Goal: Task Accomplishment & Management: Use online tool/utility

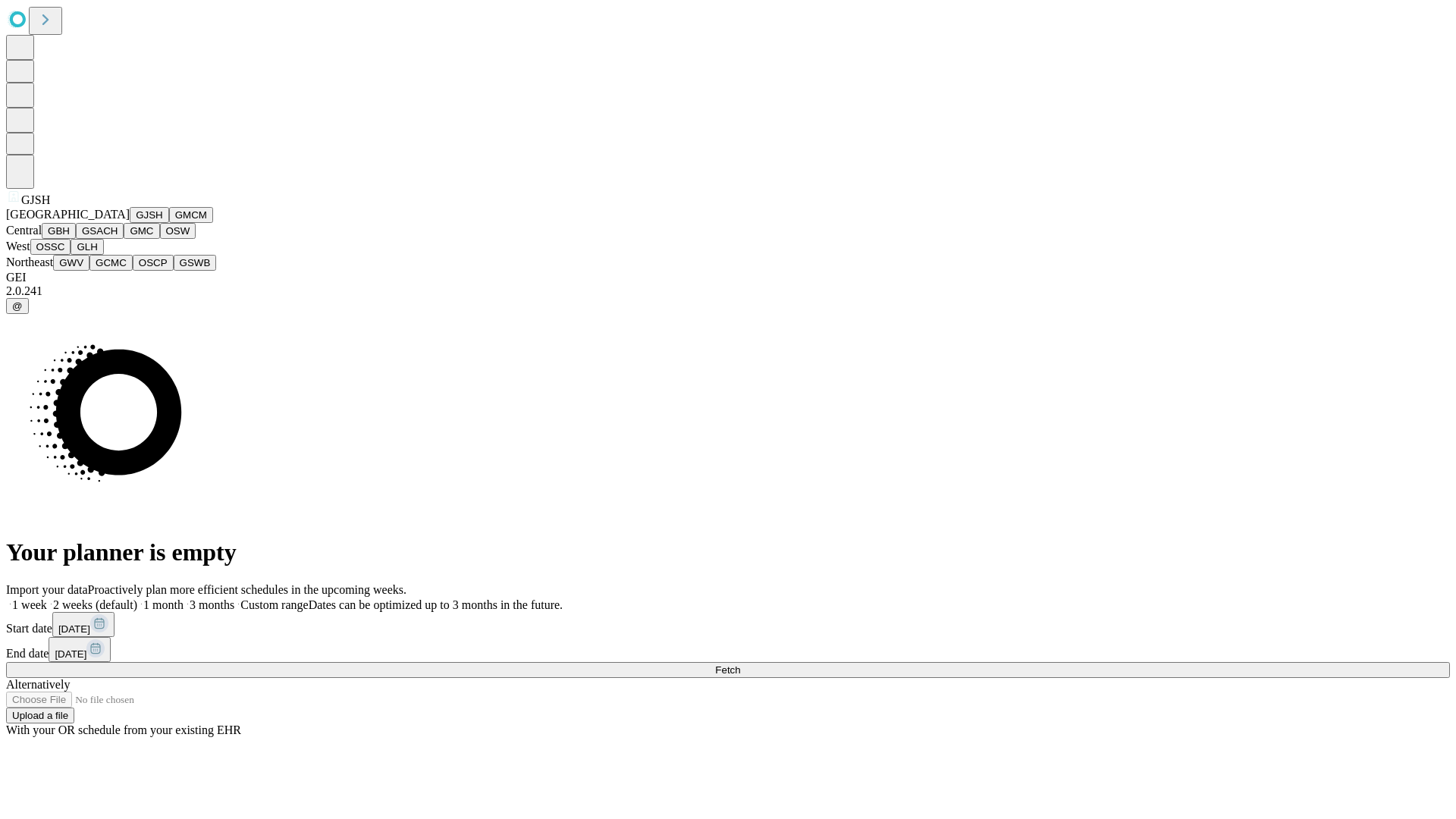
click at [130, 223] on button "GJSH" at bounding box center [150, 215] width 40 height 16
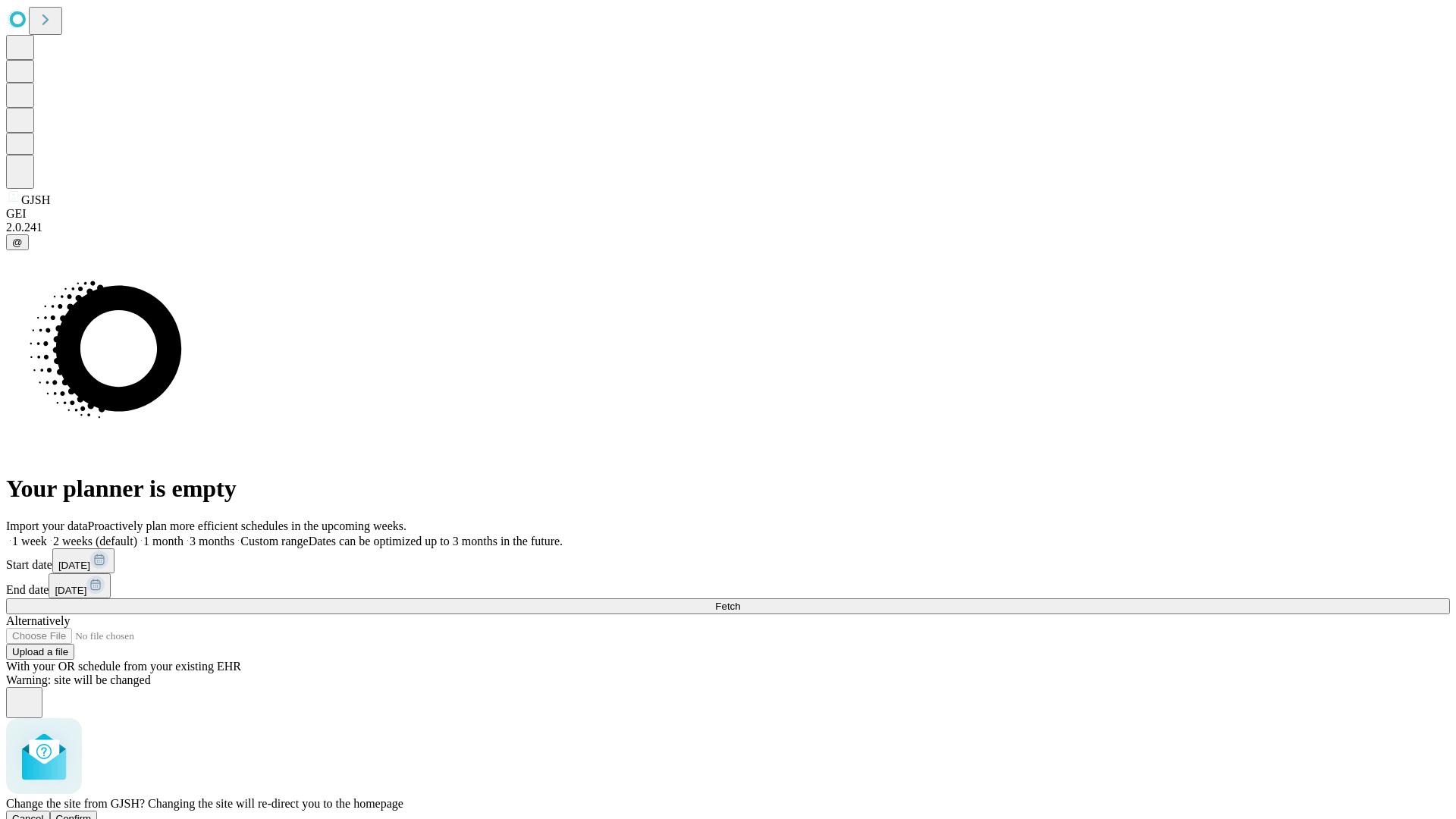
click at [92, 813] on span "Confirm" at bounding box center [74, 819] width 36 height 11
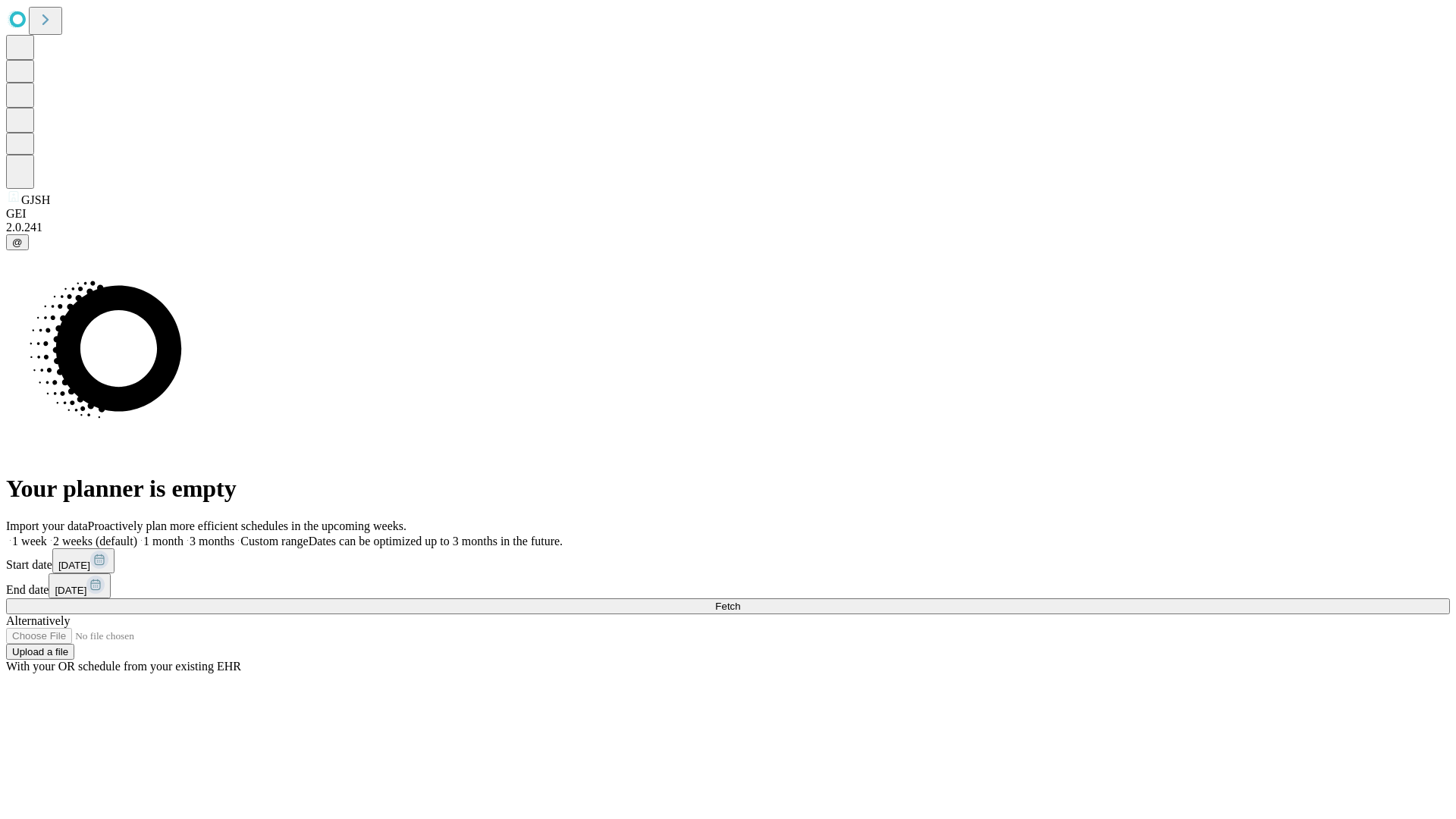
click at [137, 535] on label "2 weeks (default)" at bounding box center [92, 542] width 90 height 13
click at [740, 600] on span "Fetch" at bounding box center [727, 606] width 25 height 11
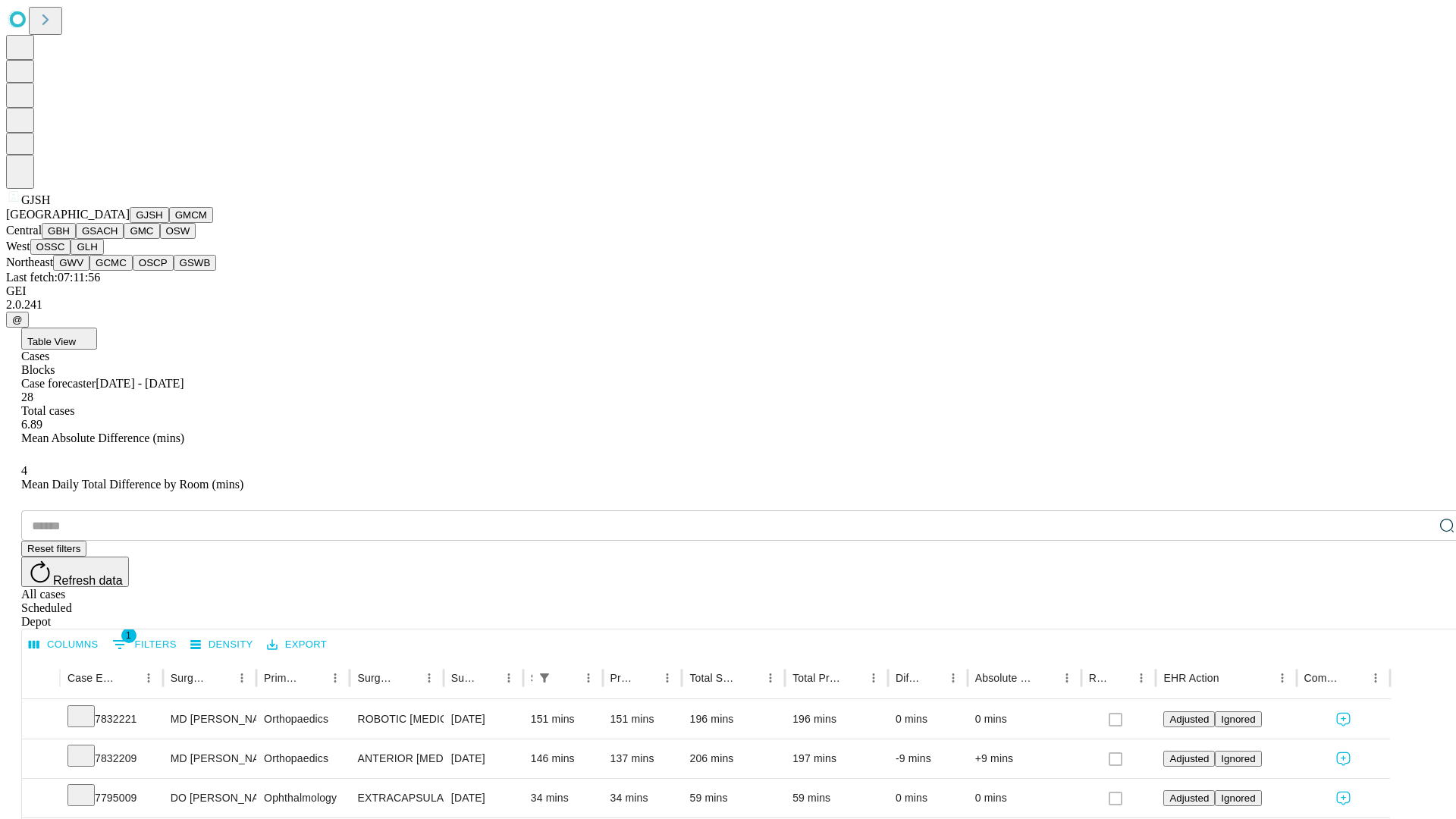
click at [169, 223] on button "GMCM" at bounding box center [191, 215] width 44 height 16
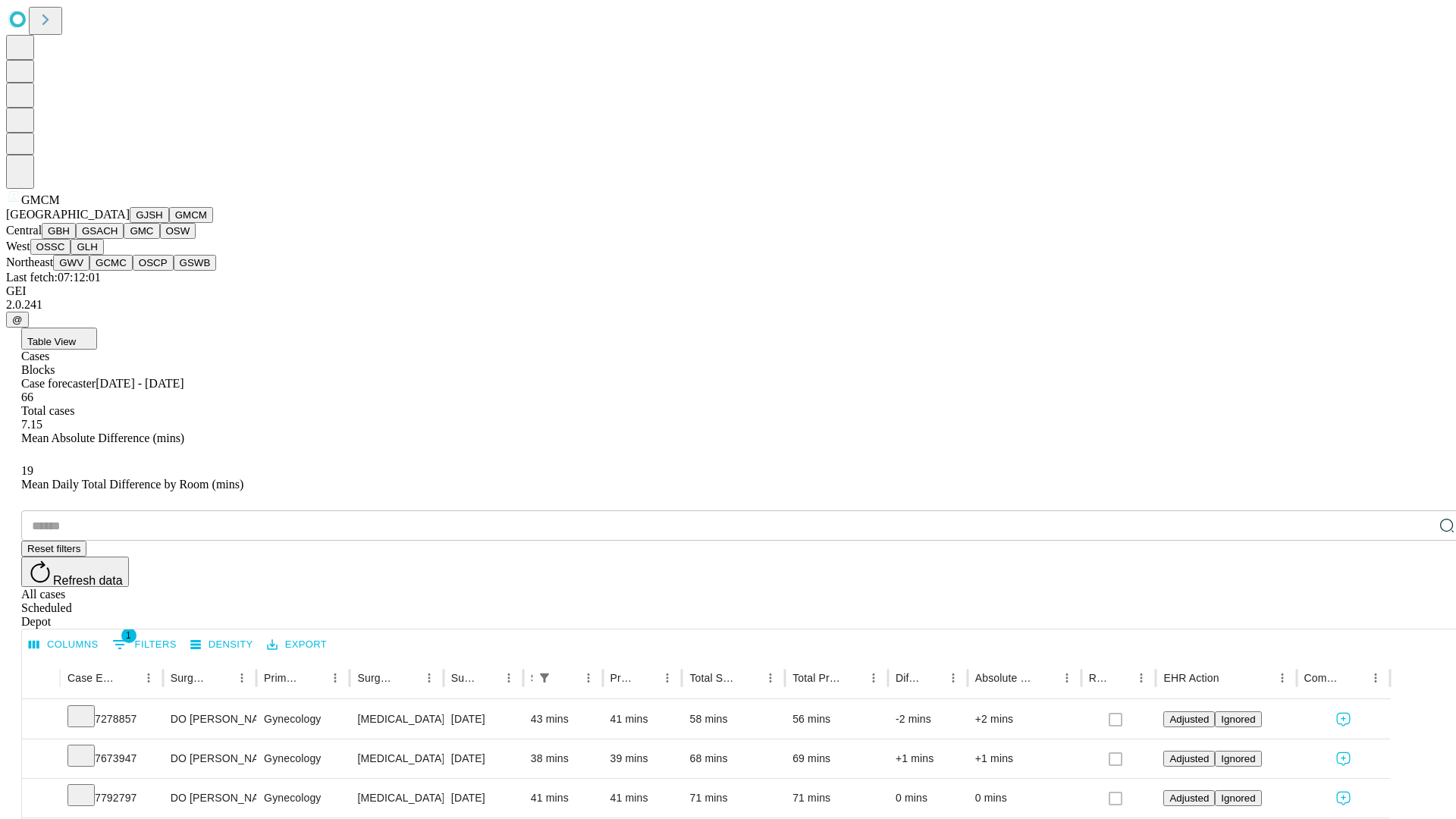
click at [76, 239] on button "GBH" at bounding box center [59, 230] width 34 height 16
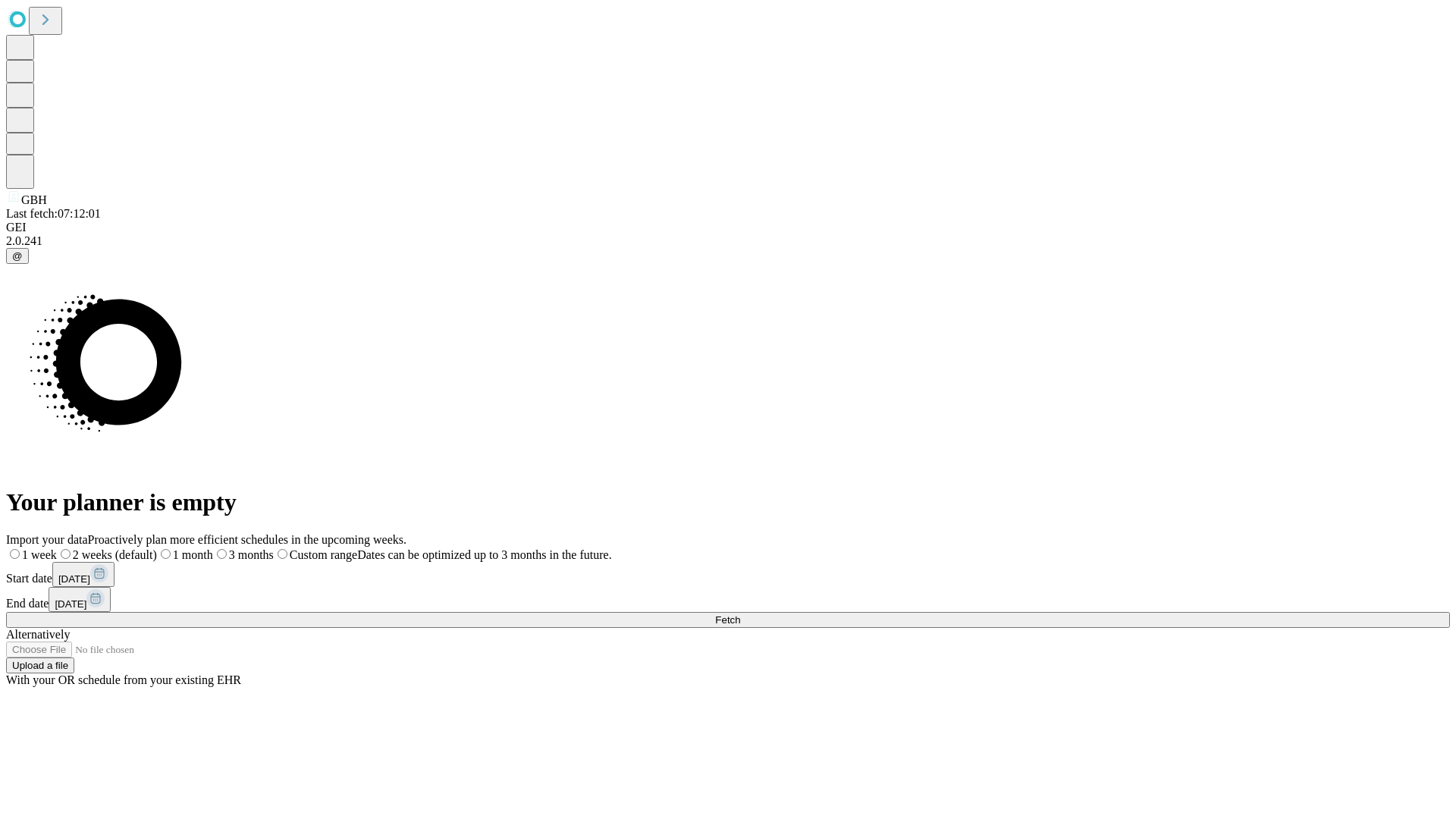
click at [157, 548] on label "2 weeks (default)" at bounding box center [107, 555] width 100 height 13
click at [740, 614] on span "Fetch" at bounding box center [727, 620] width 25 height 11
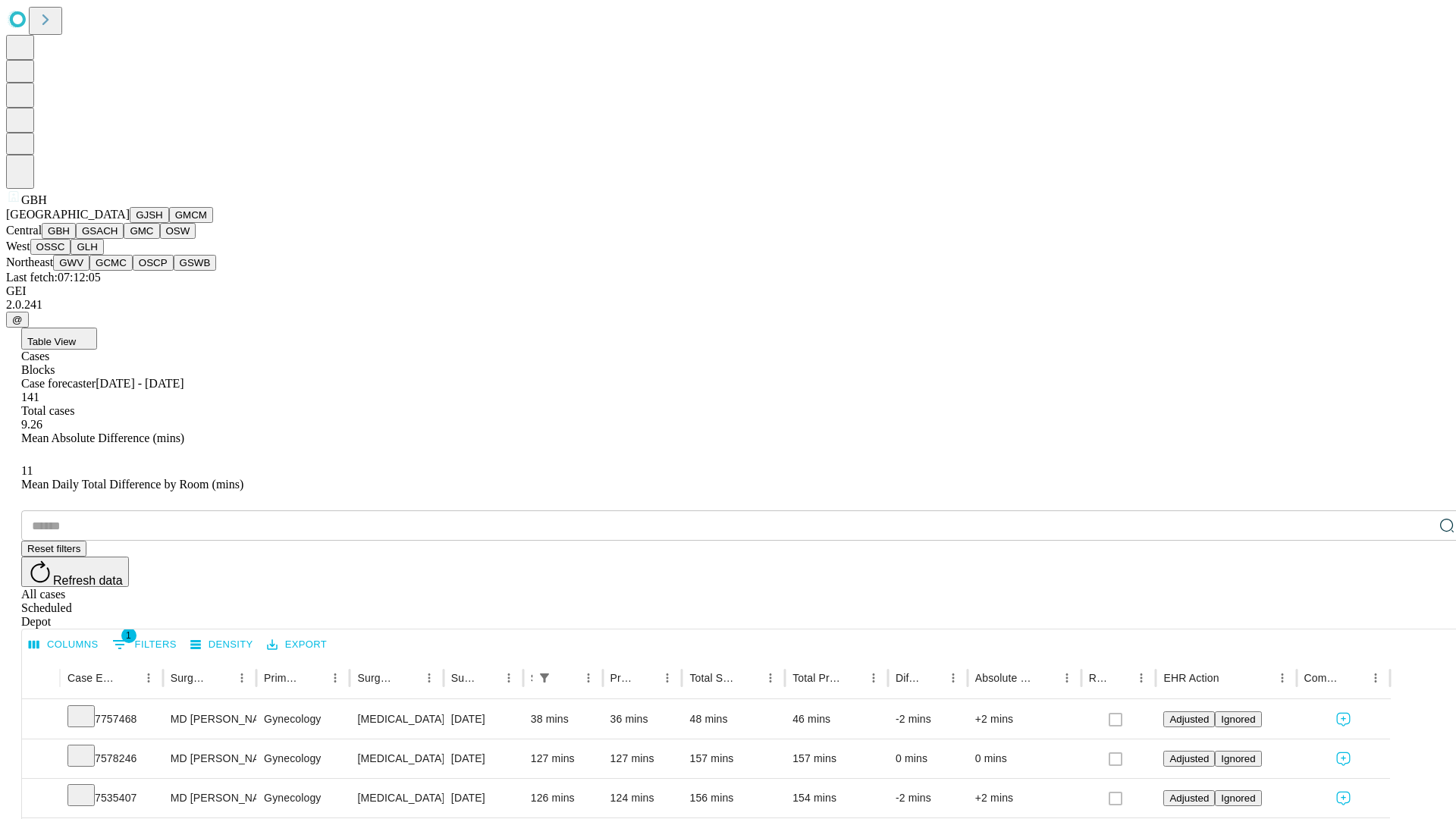
click at [117, 239] on button "GSACH" at bounding box center [99, 230] width 47 height 16
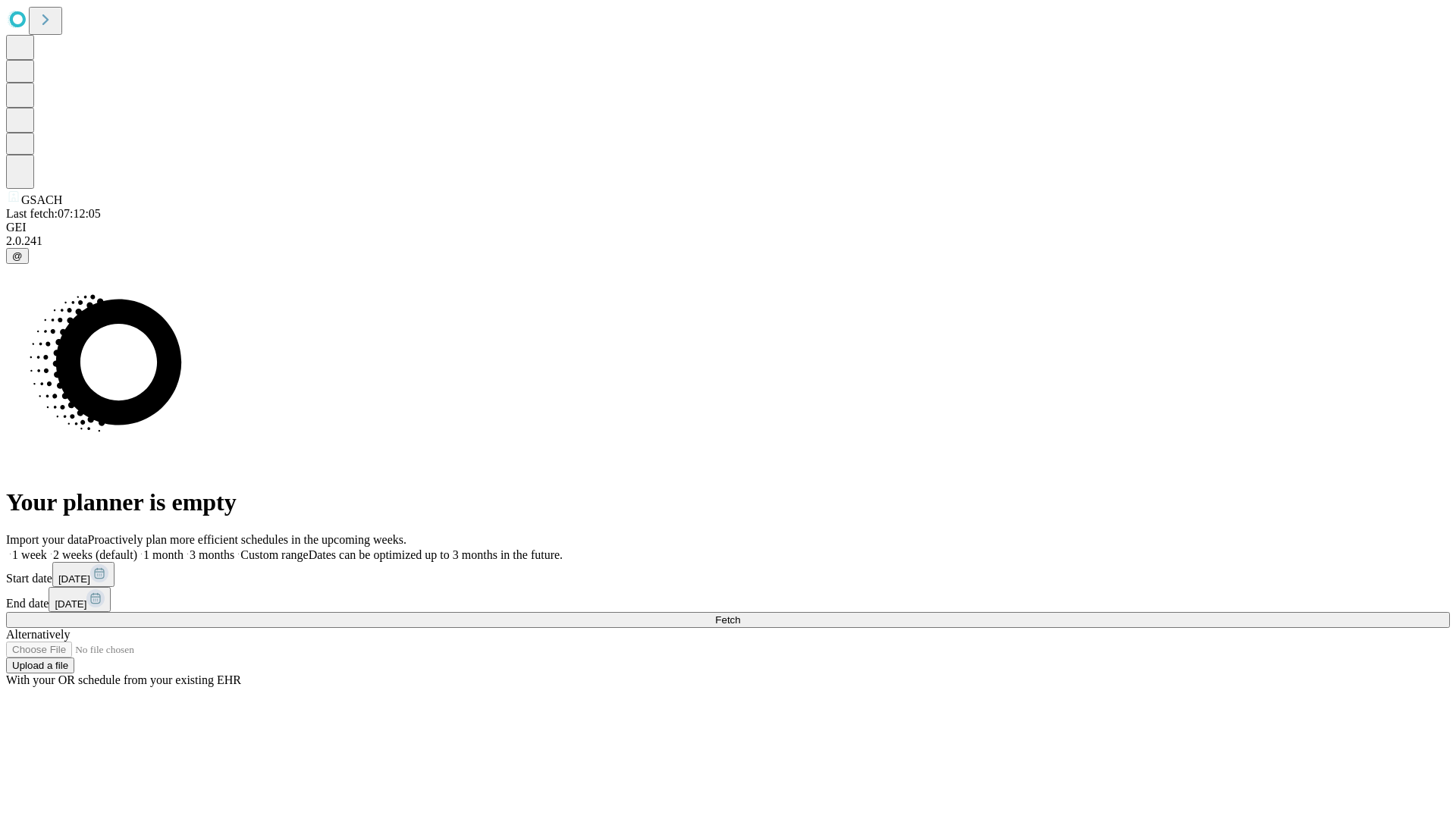
click at [740, 614] on span "Fetch" at bounding box center [727, 620] width 25 height 11
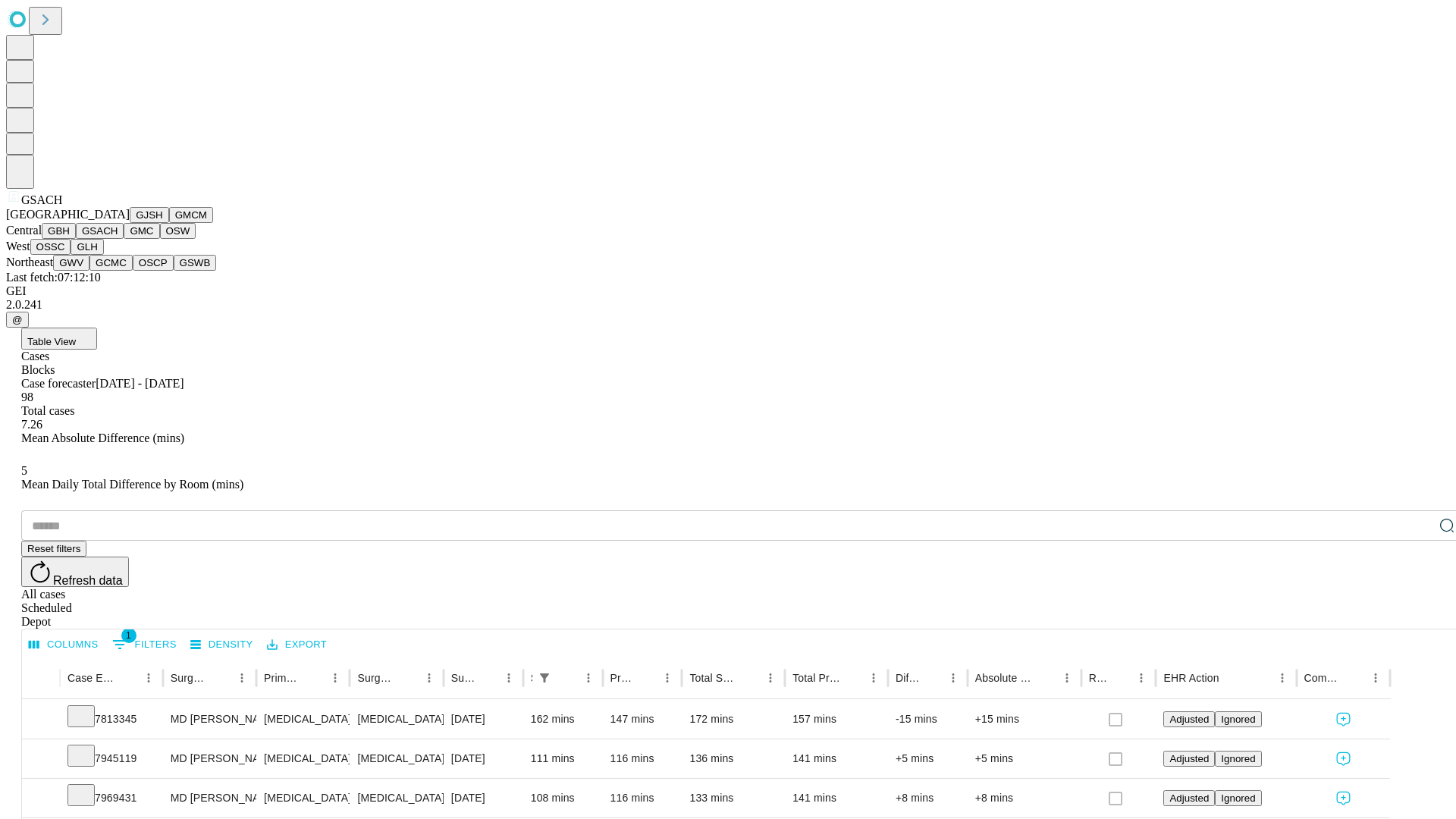
click at [124, 239] on button "GMC" at bounding box center [142, 230] width 36 height 16
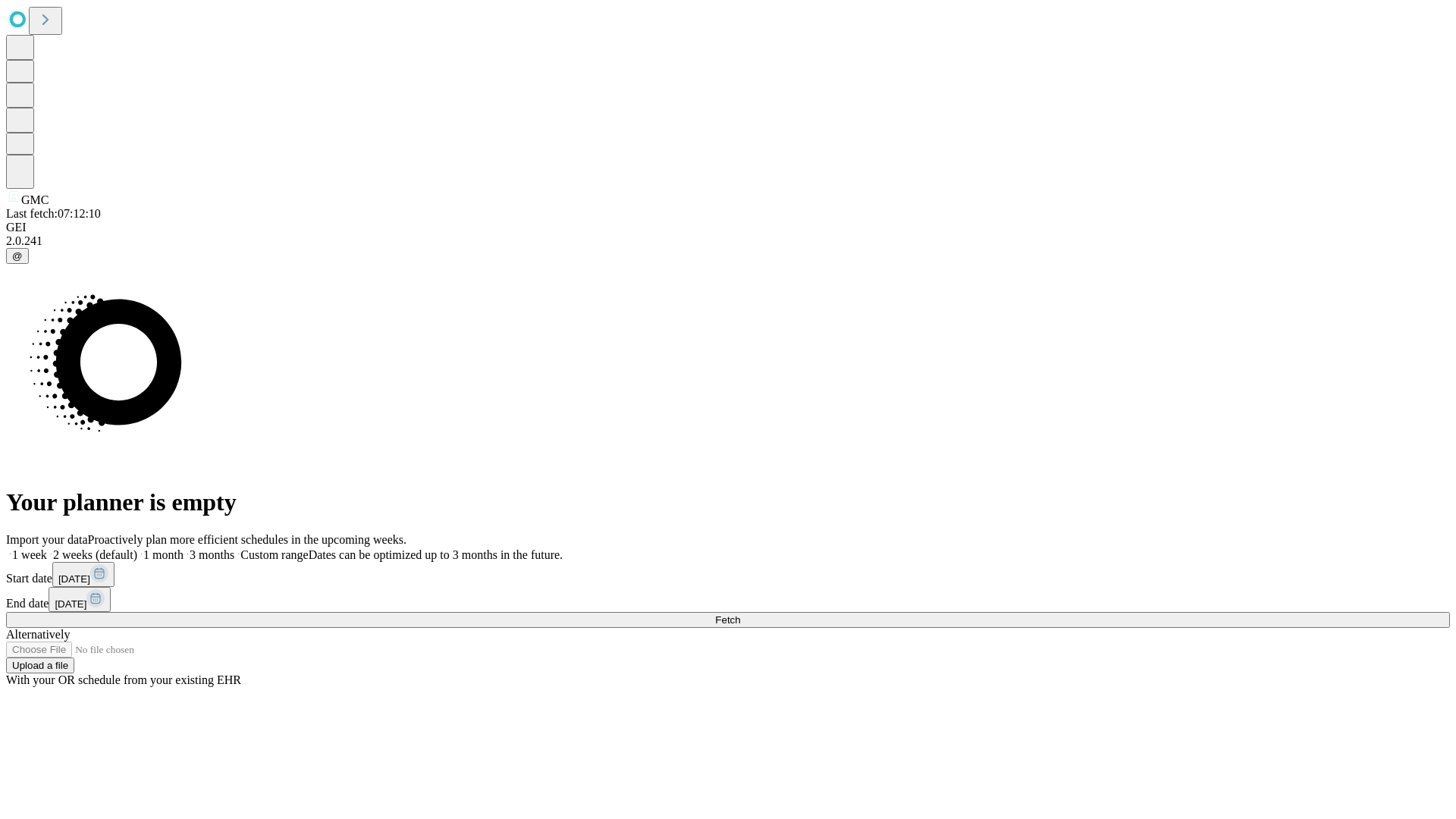
click at [137, 548] on label "2 weeks (default)" at bounding box center [92, 555] width 90 height 13
click at [740, 614] on span "Fetch" at bounding box center [727, 620] width 25 height 11
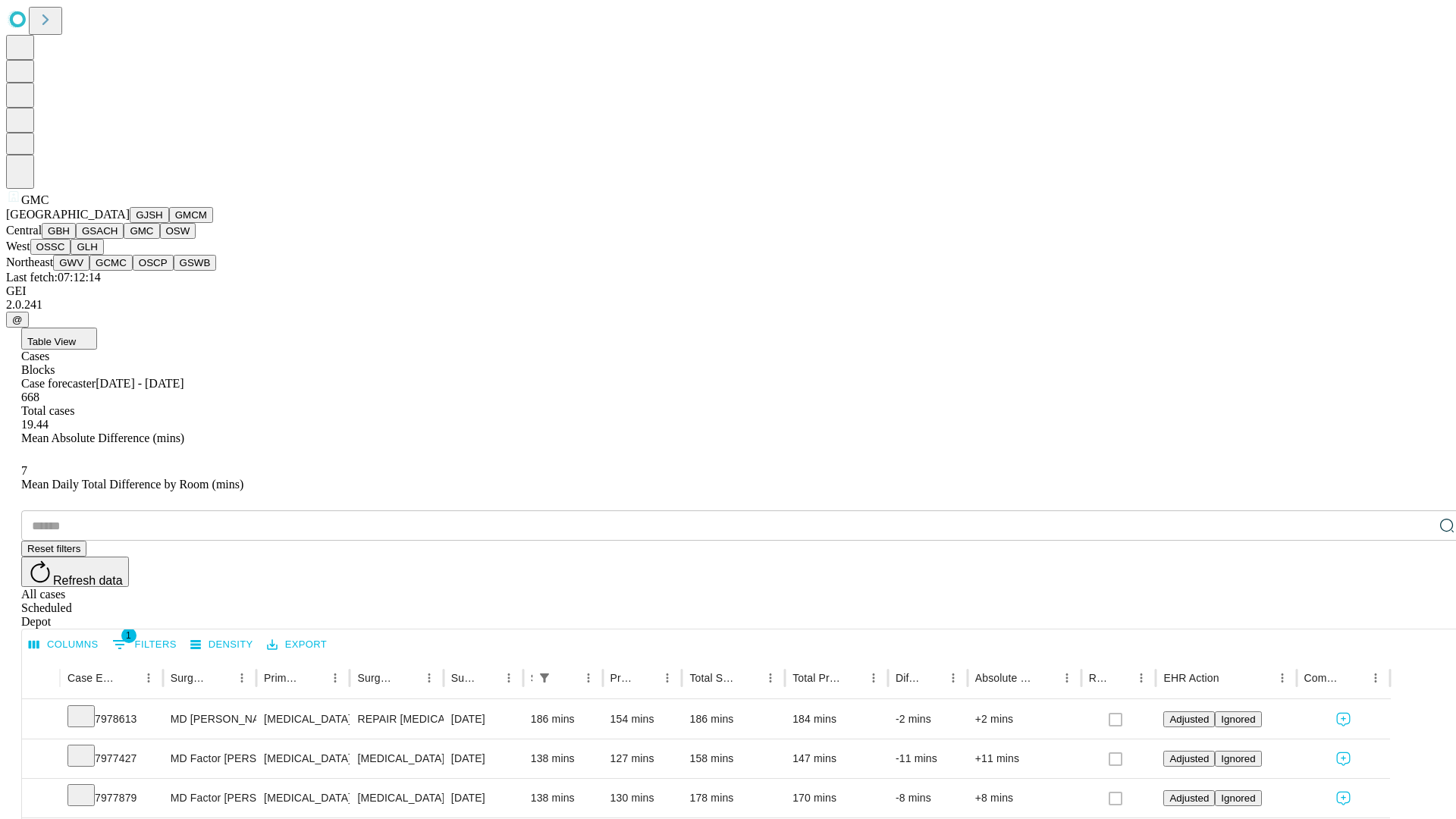
click at [160, 239] on button "OSW" at bounding box center [178, 230] width 36 height 16
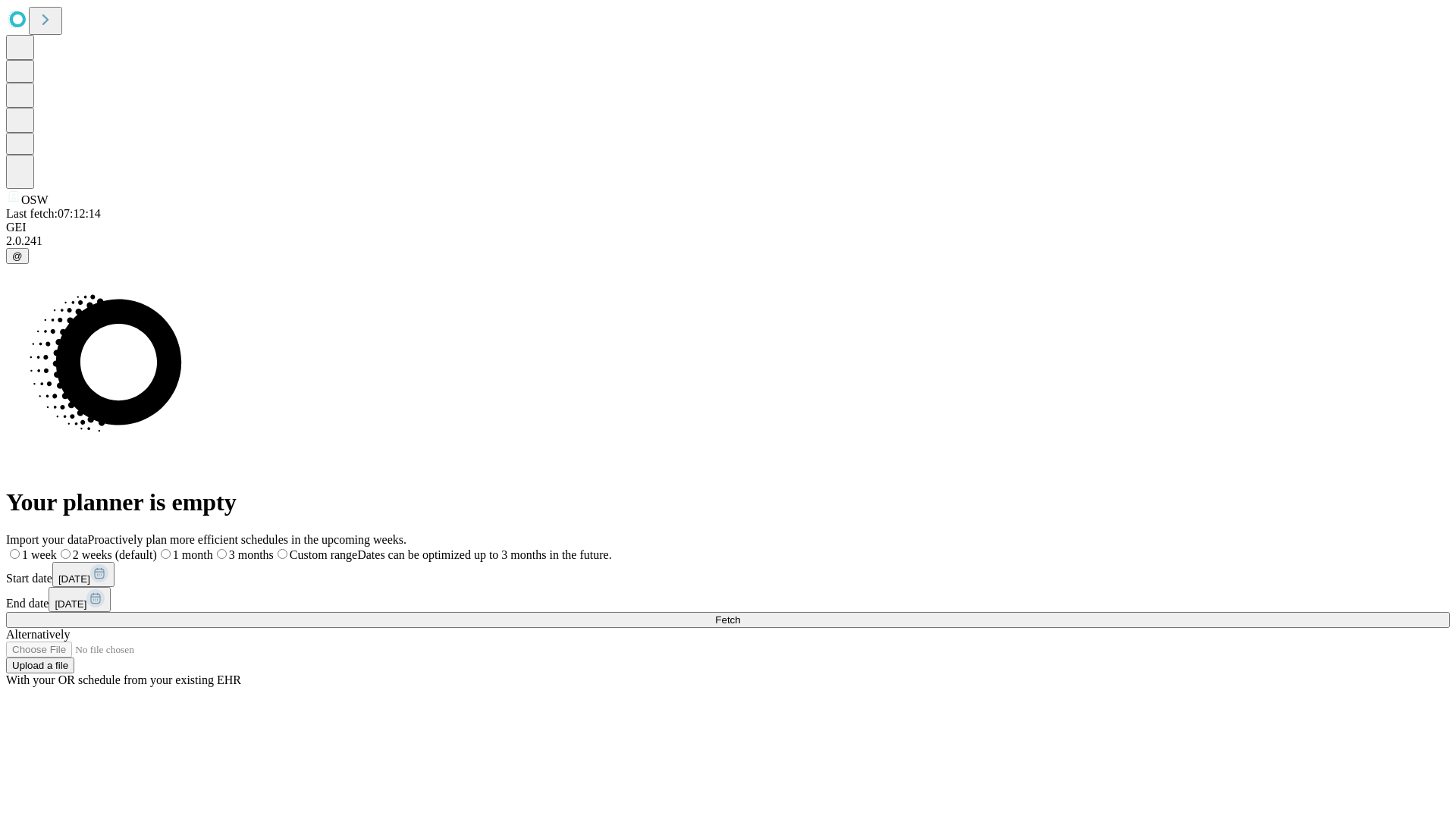
click at [157, 548] on label "2 weeks (default)" at bounding box center [107, 555] width 100 height 13
click at [740, 614] on span "Fetch" at bounding box center [727, 620] width 25 height 11
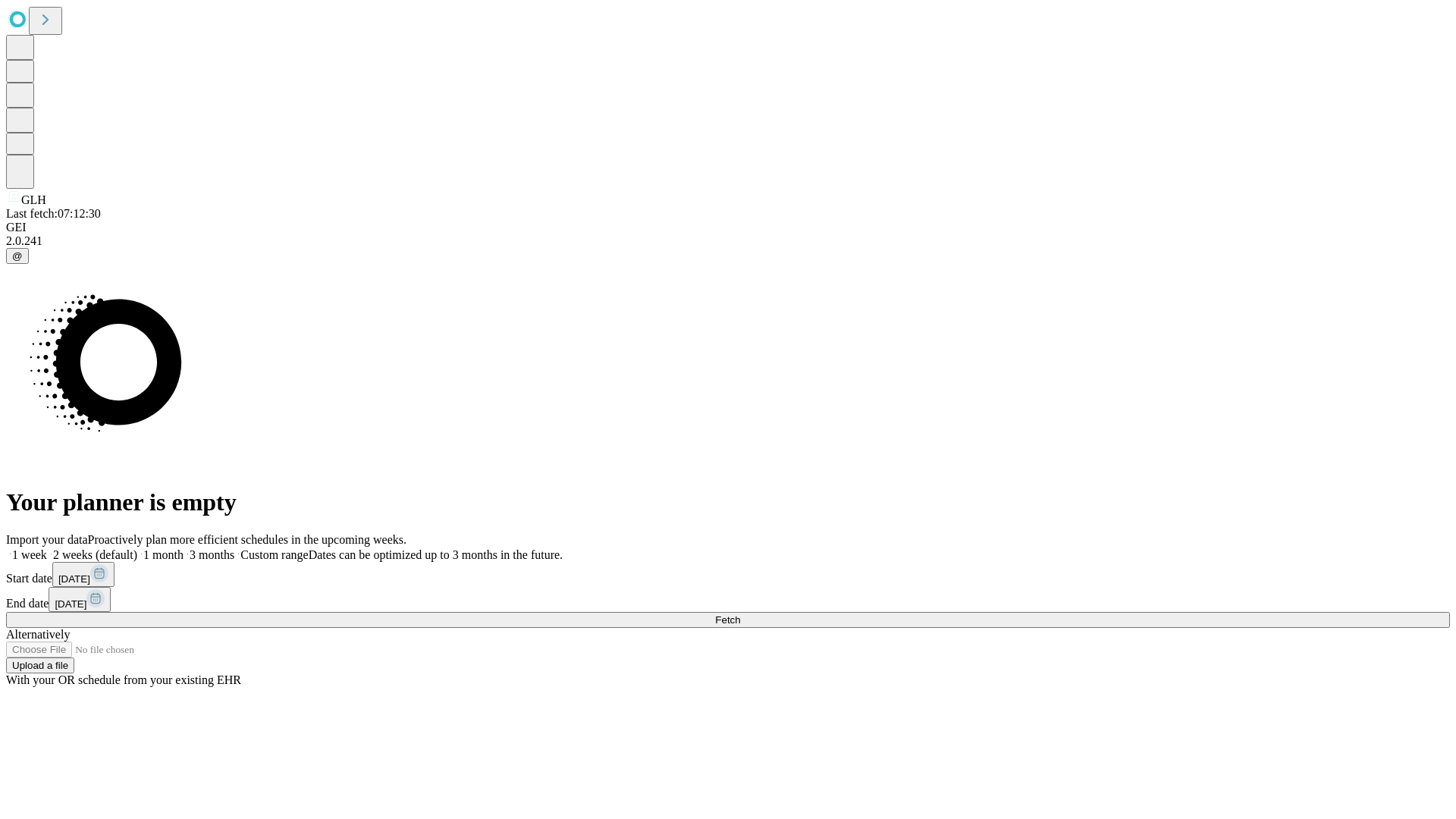
click at [137, 548] on label "2 weeks (default)" at bounding box center [92, 555] width 90 height 13
click at [740, 614] on span "Fetch" at bounding box center [727, 620] width 25 height 11
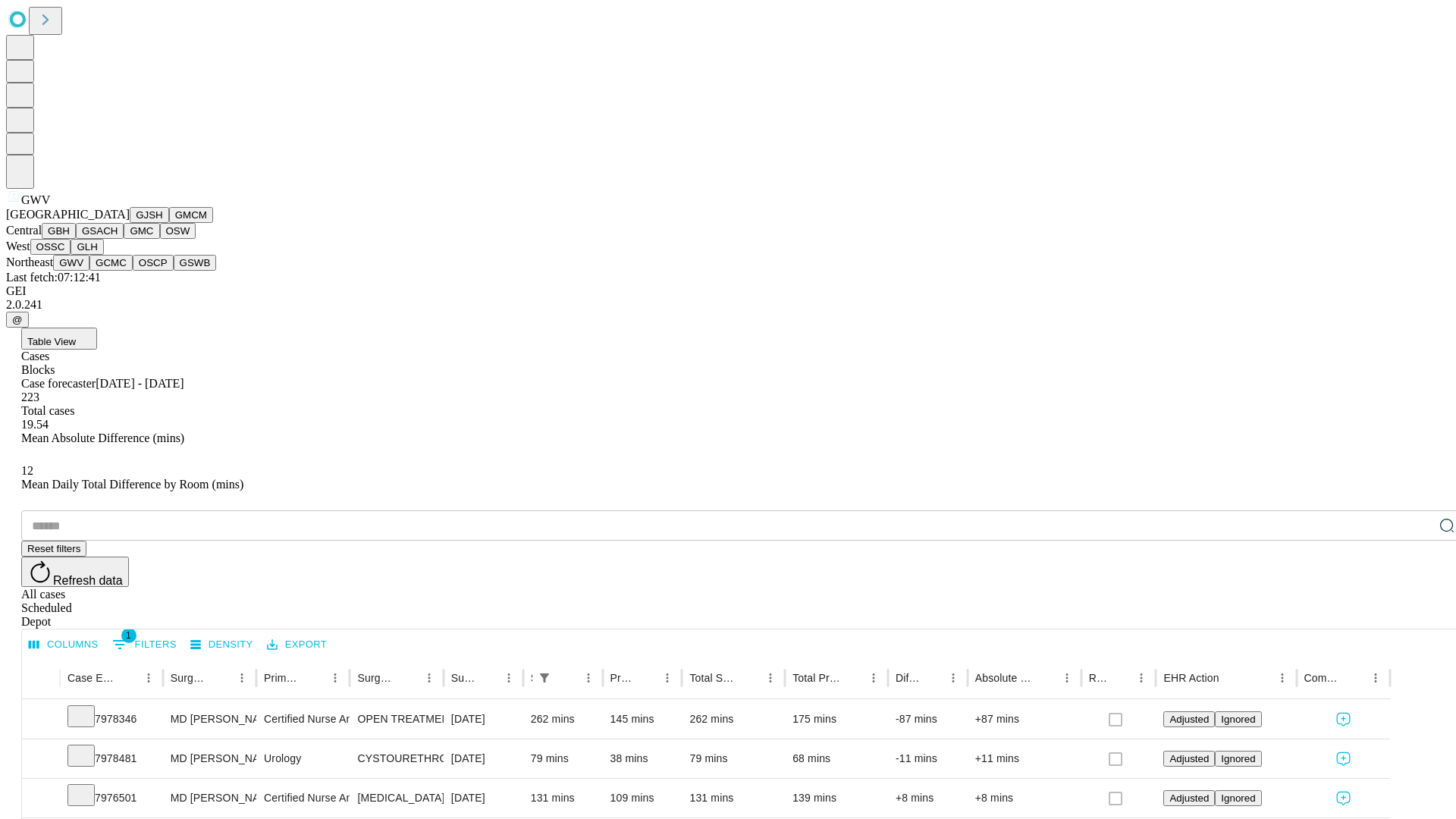
click at [117, 271] on button "GCMC" at bounding box center [112, 262] width 44 height 16
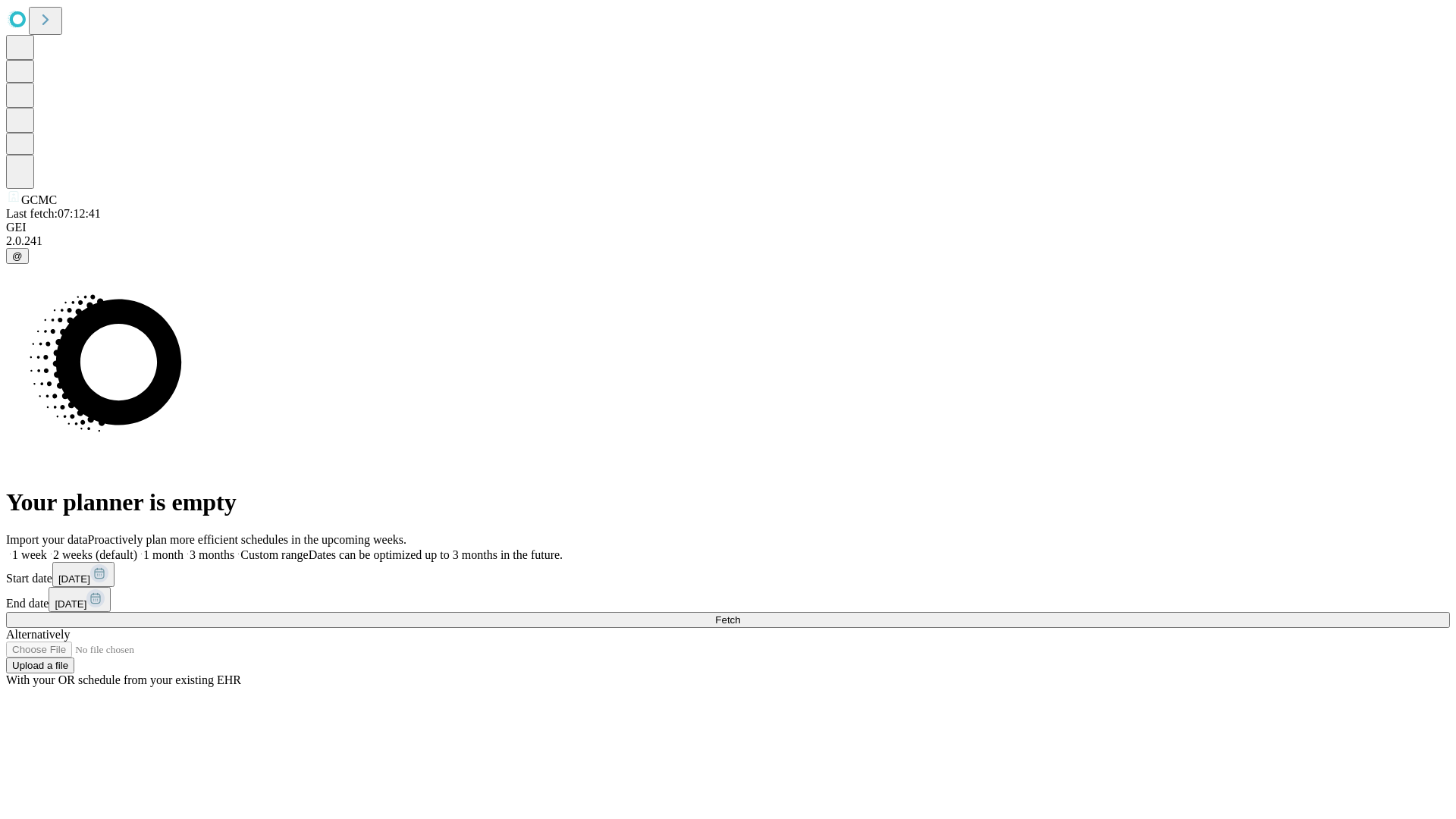
click at [137, 548] on label "2 weeks (default)" at bounding box center [92, 555] width 90 height 13
click at [740, 614] on span "Fetch" at bounding box center [727, 620] width 25 height 11
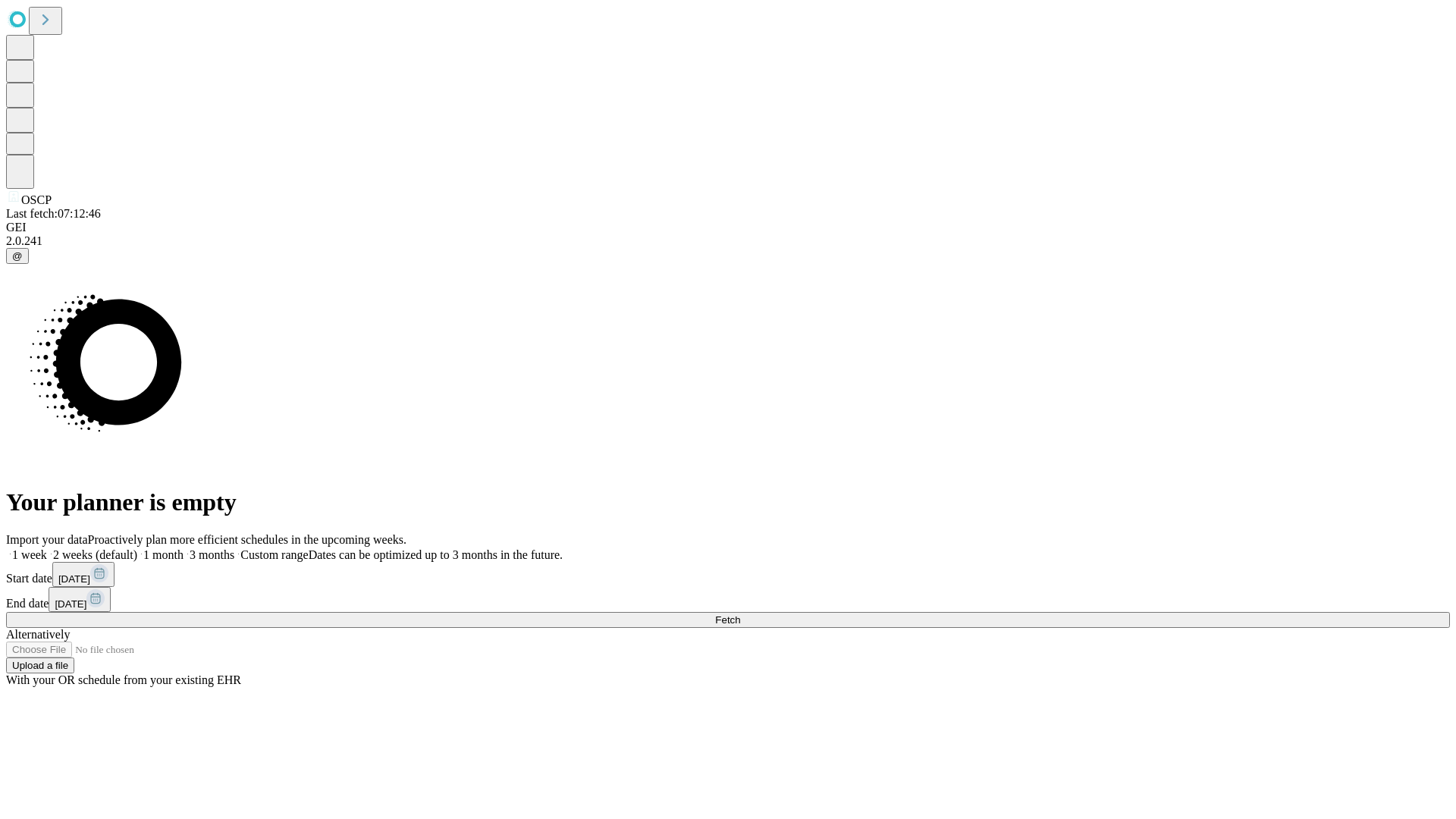
click at [137, 548] on label "2 weeks (default)" at bounding box center [92, 555] width 90 height 13
click at [740, 614] on span "Fetch" at bounding box center [727, 620] width 25 height 11
